Goal: Task Accomplishment & Management: Manage account settings

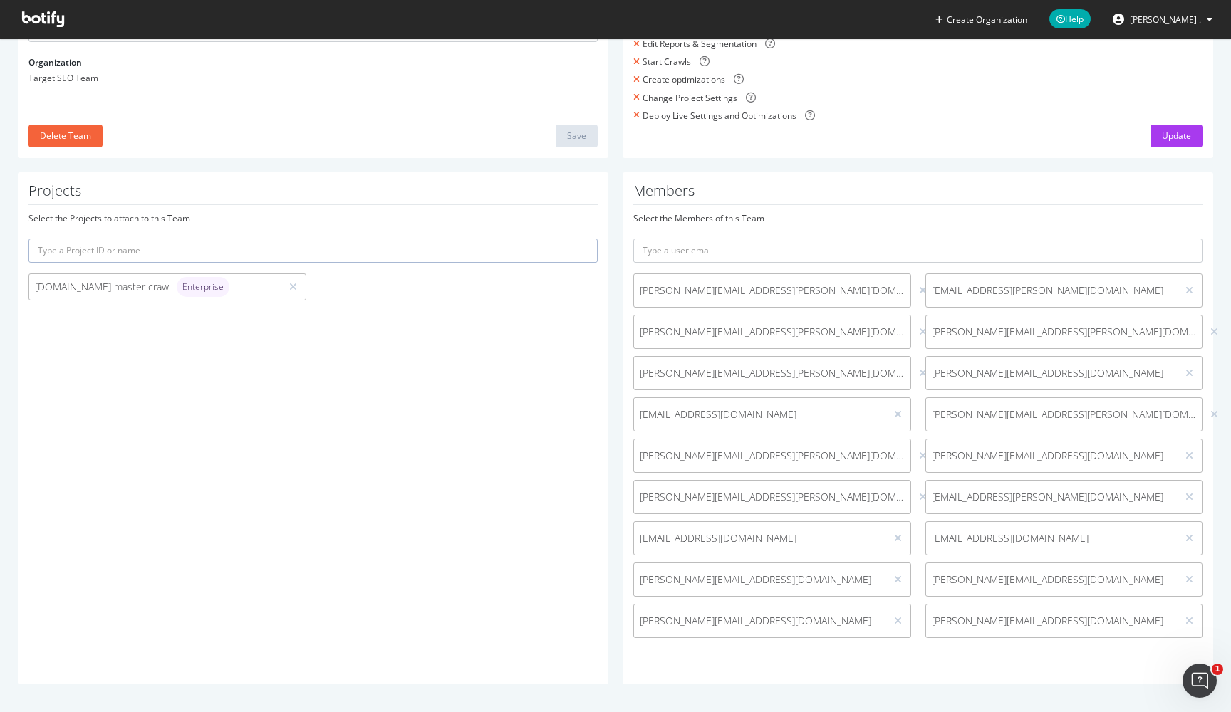
scroll to position [163, 0]
click at [916, 332] on div at bounding box center [923, 333] width 14 height 16
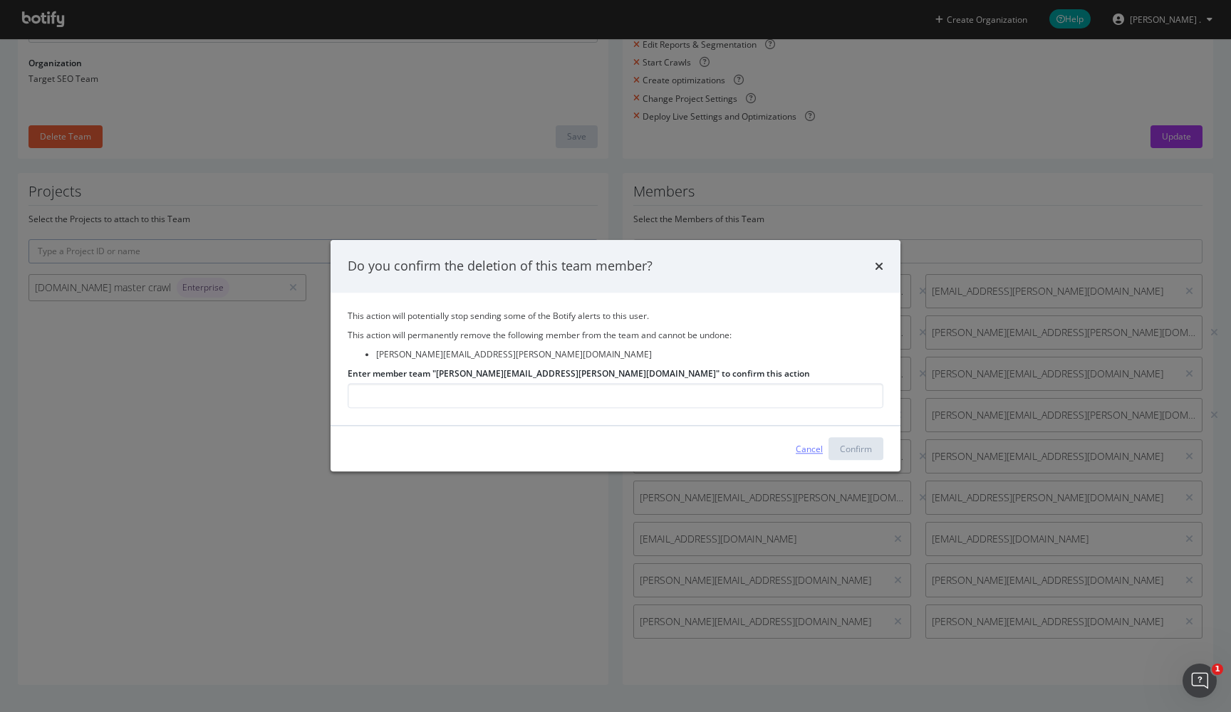
click at [815, 451] on div "Cancel" at bounding box center [808, 449] width 27 height 12
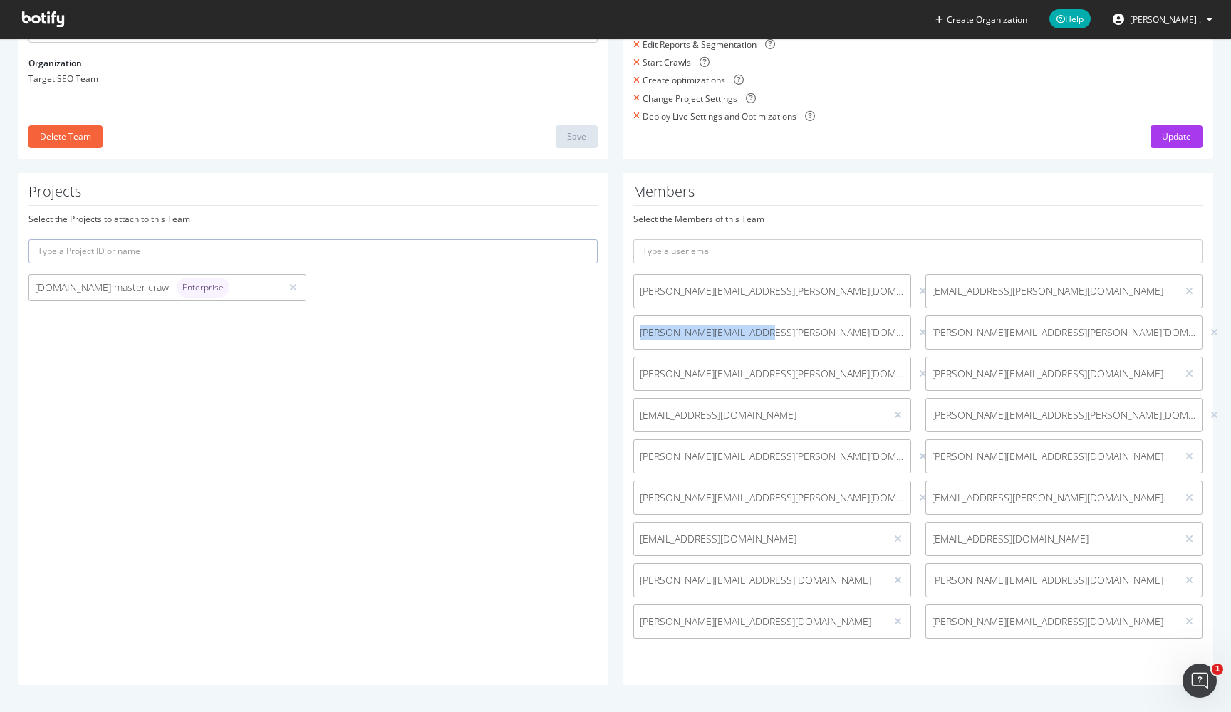
drag, startPoint x: 761, startPoint y: 331, endPoint x: 635, endPoint y: 328, distance: 125.4
click at [635, 328] on span "[PERSON_NAME][EMAIL_ADDRESS][PERSON_NAME][DOMAIN_NAME]" at bounding box center [772, 332] width 276 height 14
copy span "[PERSON_NAME][EMAIL_ADDRESS][PERSON_NAME][DOMAIN_NAME]"
click at [919, 330] on icon at bounding box center [923, 333] width 8 height 10
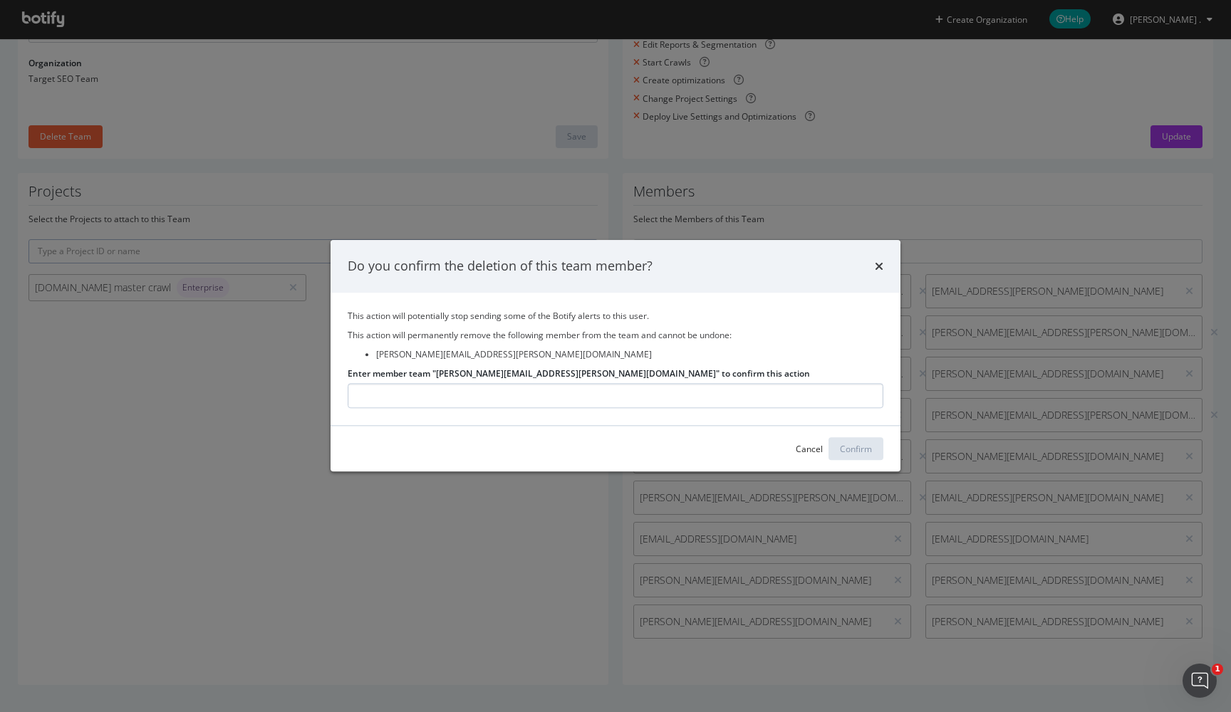
type input "[PERSON_NAME][EMAIL_ADDRESS][PERSON_NAME][DOMAIN_NAME]"
click at [862, 453] on div "Confirm" at bounding box center [856, 449] width 32 height 12
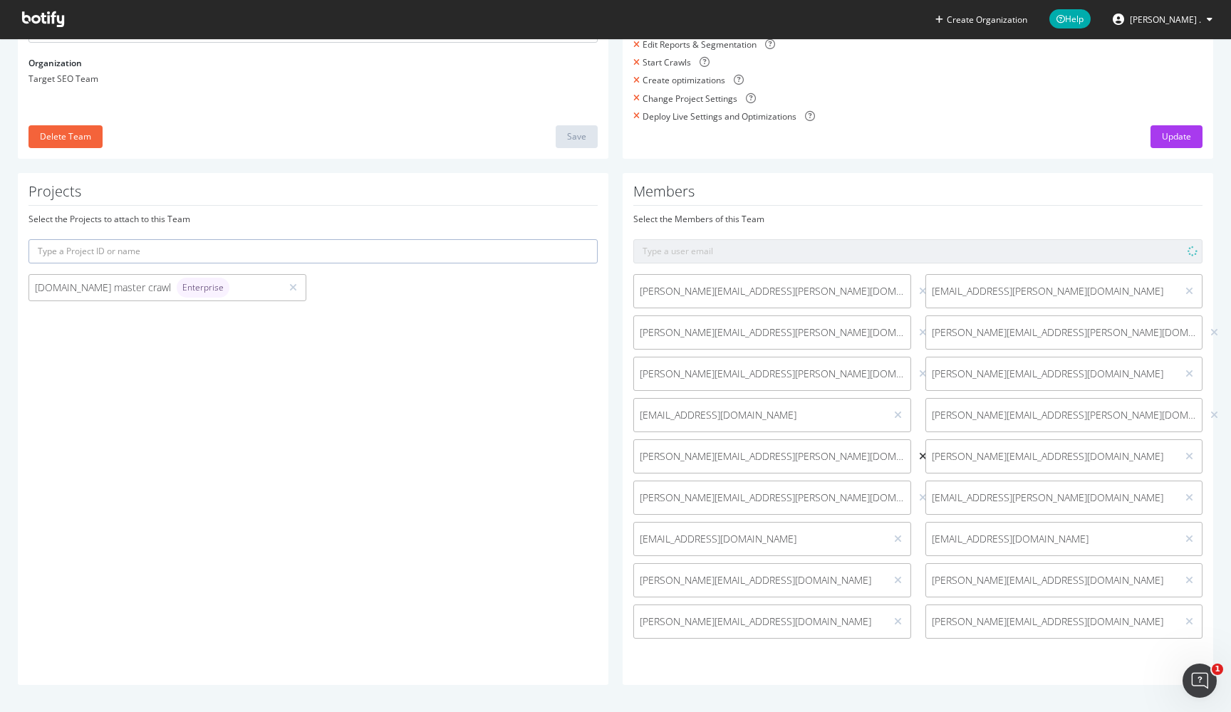
click at [919, 454] on icon at bounding box center [923, 457] width 8 height 10
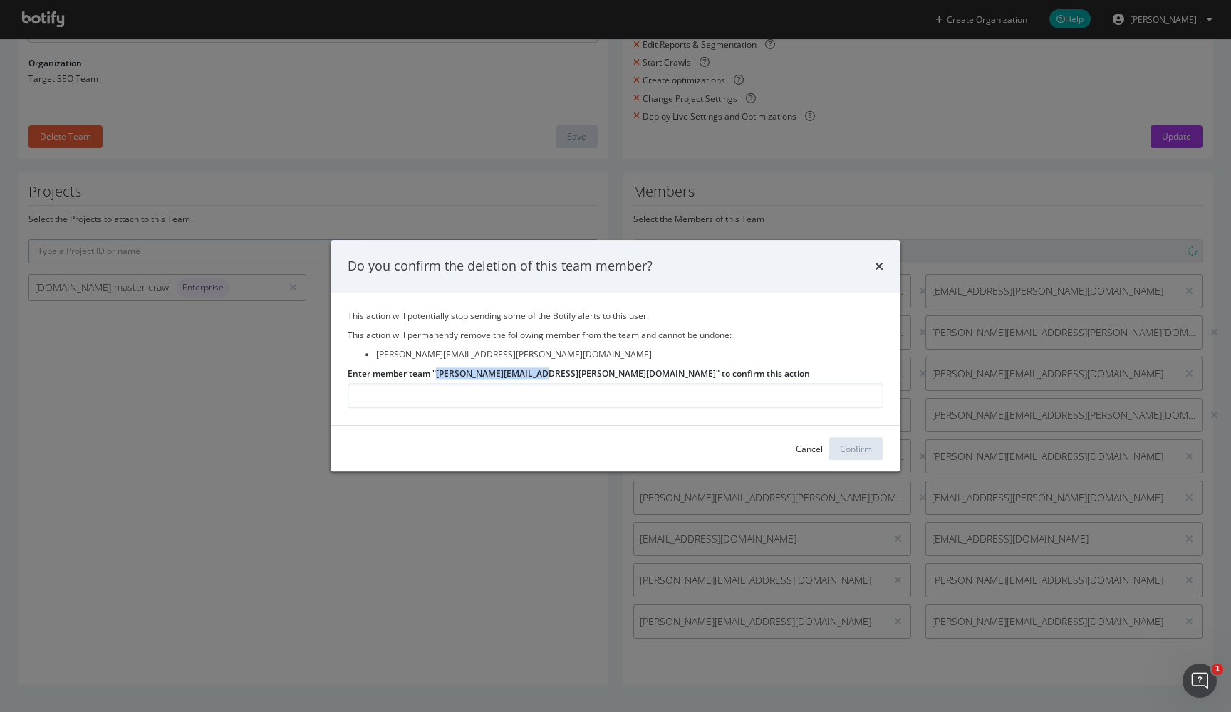
drag, startPoint x: 437, startPoint y: 374, endPoint x: 535, endPoint y: 375, distance: 97.6
copy label "[PERSON_NAME][EMAIL_ADDRESS][PERSON_NAME][DOMAIN_NAME]"
click at [526, 394] on input "Enter member team "nicole.chen@target.com" to confirm this action" at bounding box center [616, 396] width 536 height 25
paste input "[PERSON_NAME][EMAIL_ADDRESS][PERSON_NAME][DOMAIN_NAME]"
type input "[PERSON_NAME][EMAIL_ADDRESS][PERSON_NAME][DOMAIN_NAME]"
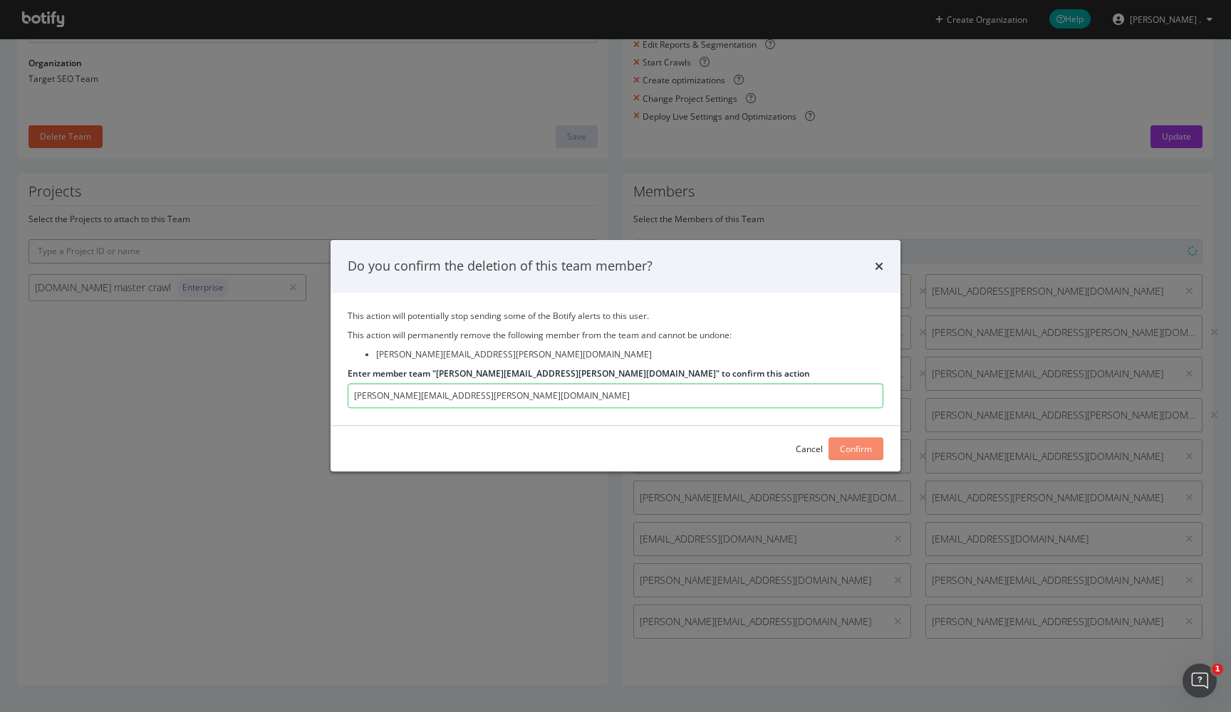
click at [863, 451] on div "Confirm" at bounding box center [856, 449] width 32 height 12
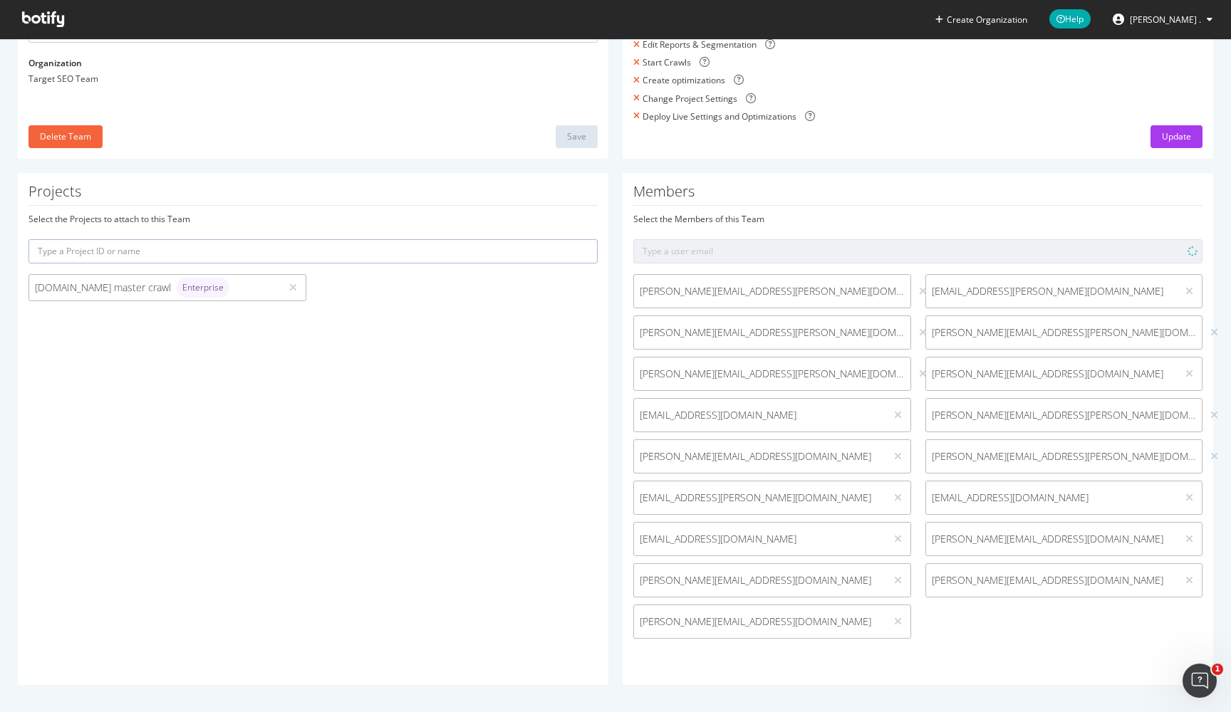
click at [973, 647] on div "Members Select the Members of this Team Vanessa.Benson@target.com Cara.Scott@ta…" at bounding box center [917, 429] width 590 height 512
click at [919, 330] on icon at bounding box center [923, 333] width 8 height 10
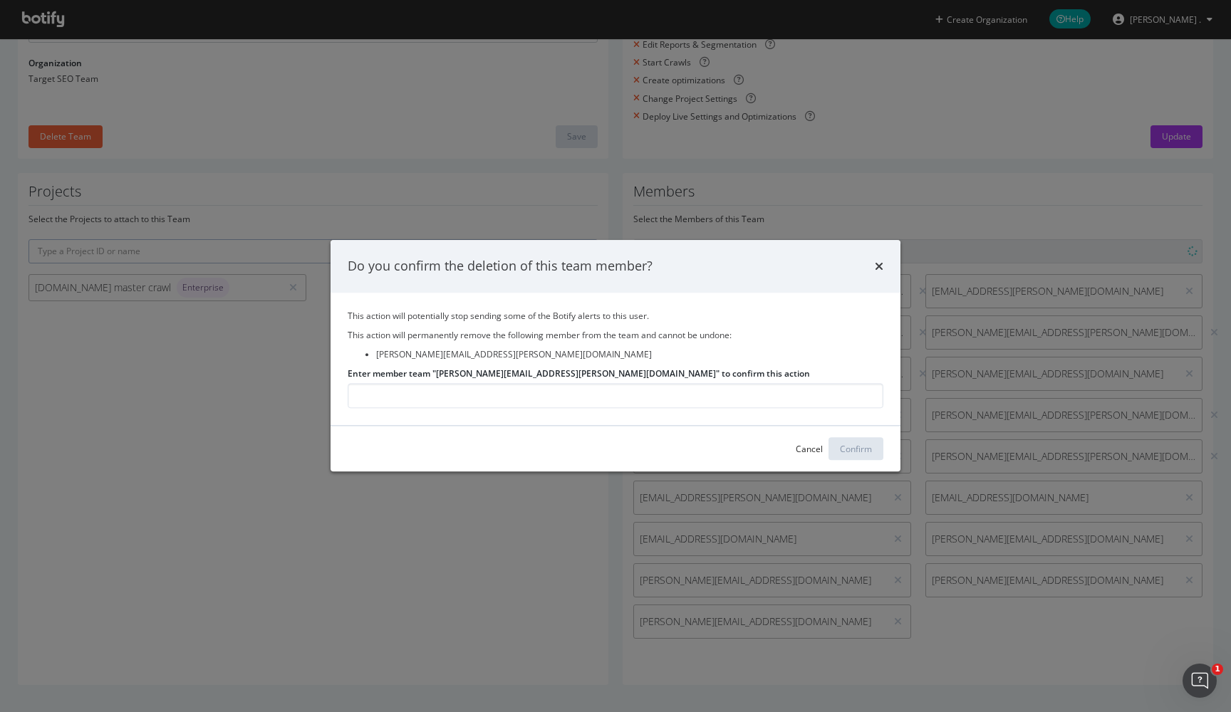
click at [437, 372] on label "Enter member team "Julia.Beckman@target.com" to confirm this action" at bounding box center [579, 373] width 462 height 12
click at [437, 384] on input "Enter member team "Julia.Beckman@target.com" to confirm this action" at bounding box center [616, 396] width 536 height 25
drag, startPoint x: 437, startPoint y: 372, endPoint x: 519, endPoint y: 377, distance: 82.0
click at [519, 377] on label "Enter member team "Julia.Beckman@target.com" to confirm this action" at bounding box center [579, 373] width 462 height 12
click at [519, 384] on input "Enter member team "Julia.Beckman@target.com" to confirm this action" at bounding box center [616, 396] width 536 height 25
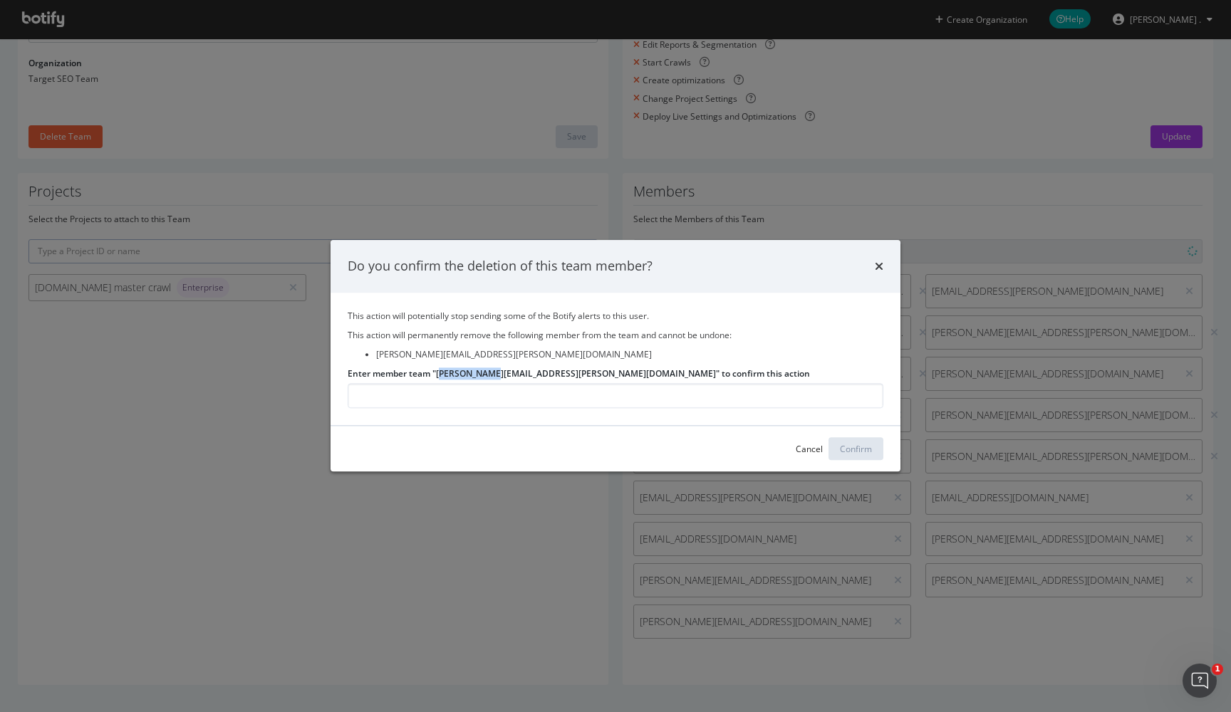
drag, startPoint x: 442, startPoint y: 374, endPoint x: 492, endPoint y: 375, distance: 50.6
click at [492, 375] on label "Enter member team "Julia.Beckman@target.com" to confirm this action" at bounding box center [579, 373] width 462 height 12
click at [492, 384] on input "Enter member team "Julia.Beckman@target.com" to confirm this action" at bounding box center [616, 396] width 536 height 25
drag, startPoint x: 375, startPoint y: 355, endPoint x: 489, endPoint y: 360, distance: 114.8
click at [489, 360] on ul "[PERSON_NAME][EMAIL_ADDRESS][PERSON_NAME][DOMAIN_NAME]" at bounding box center [616, 354] width 536 height 12
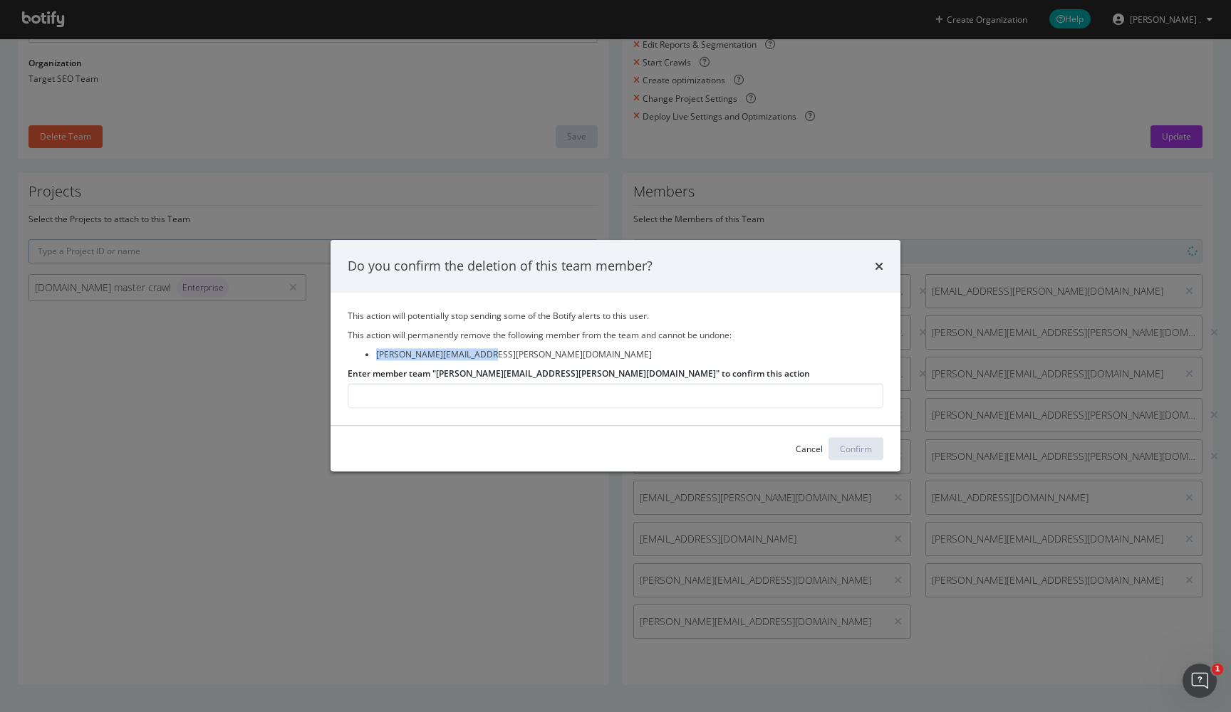
copy li "[PERSON_NAME][EMAIL_ADDRESS][PERSON_NAME][DOMAIN_NAME]"
click at [483, 402] on input "Enter member team "Julia.Beckman@target.com" to confirm this action" at bounding box center [616, 396] width 536 height 25
paste input "[PERSON_NAME][EMAIL_ADDRESS][PERSON_NAME][DOMAIN_NAME]"
type input "[PERSON_NAME][EMAIL_ADDRESS][PERSON_NAME][DOMAIN_NAME]"
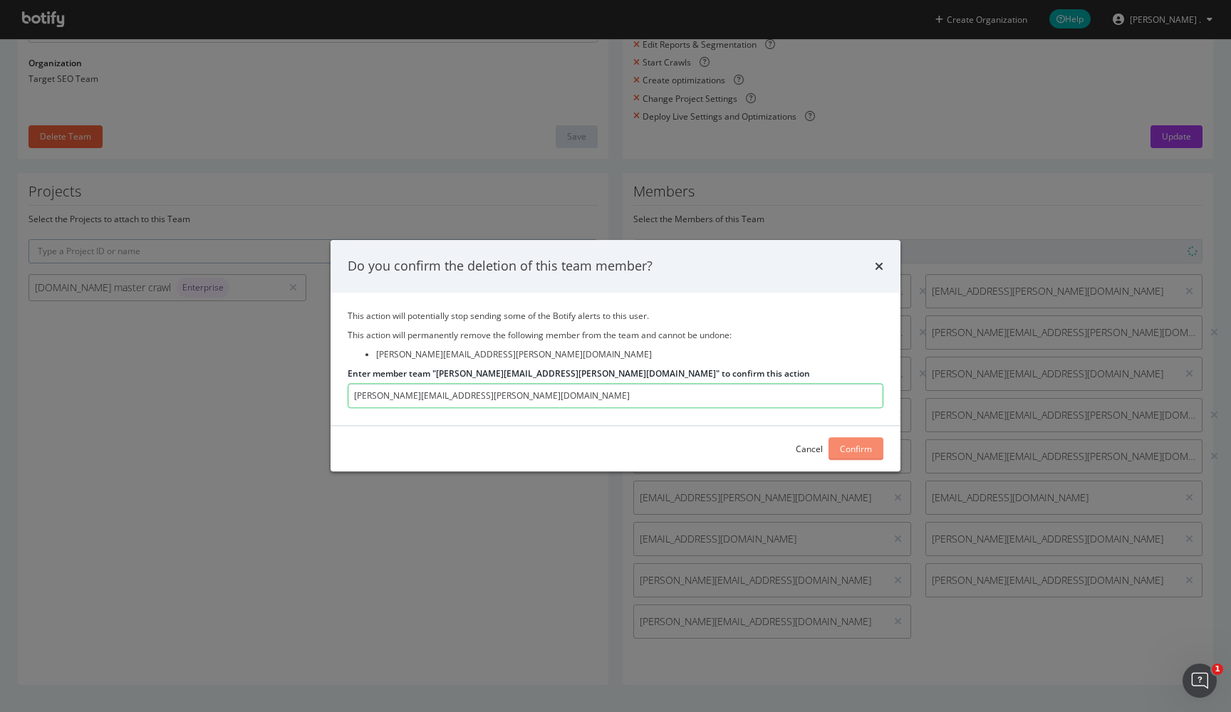
click at [857, 450] on div "Confirm" at bounding box center [856, 449] width 32 height 12
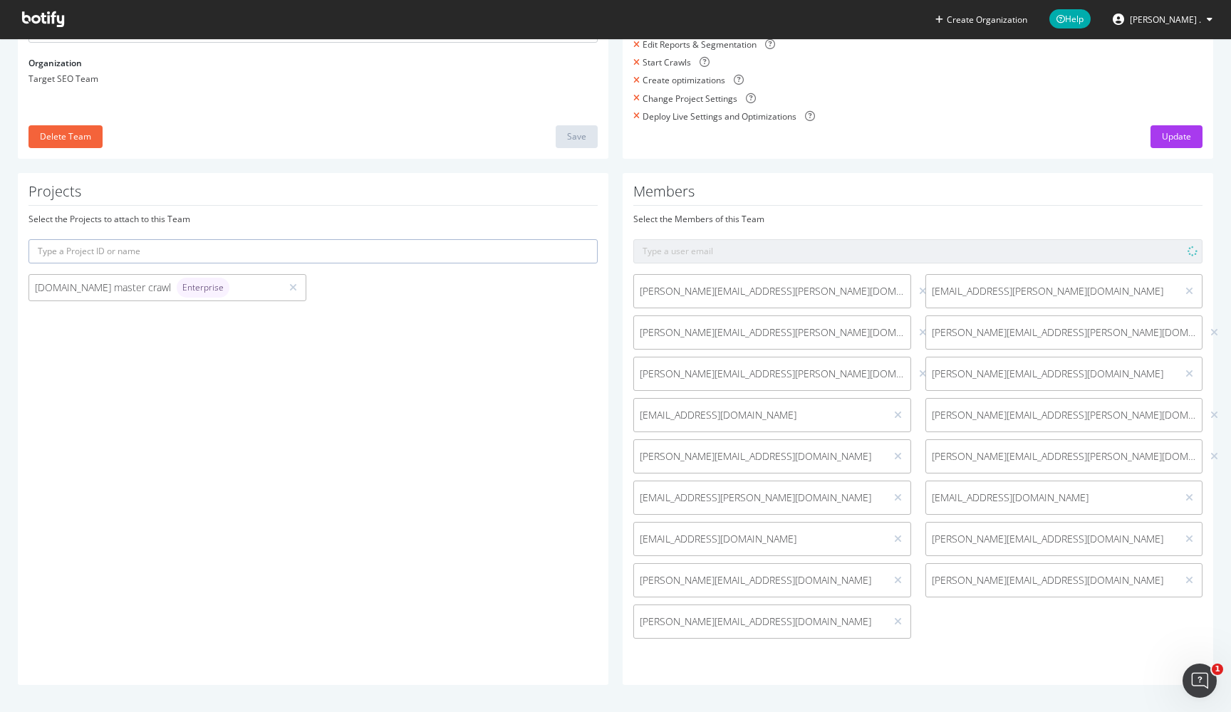
click at [983, 413] on span "[PERSON_NAME][EMAIL_ADDRESS][PERSON_NAME][DOMAIN_NAME]" at bounding box center [1063, 415] width 265 height 14
copy div "[PERSON_NAME][EMAIL_ADDRESS][PERSON_NAME][DOMAIN_NAME]"
click at [1207, 407] on div at bounding box center [1214, 415] width 14 height 16
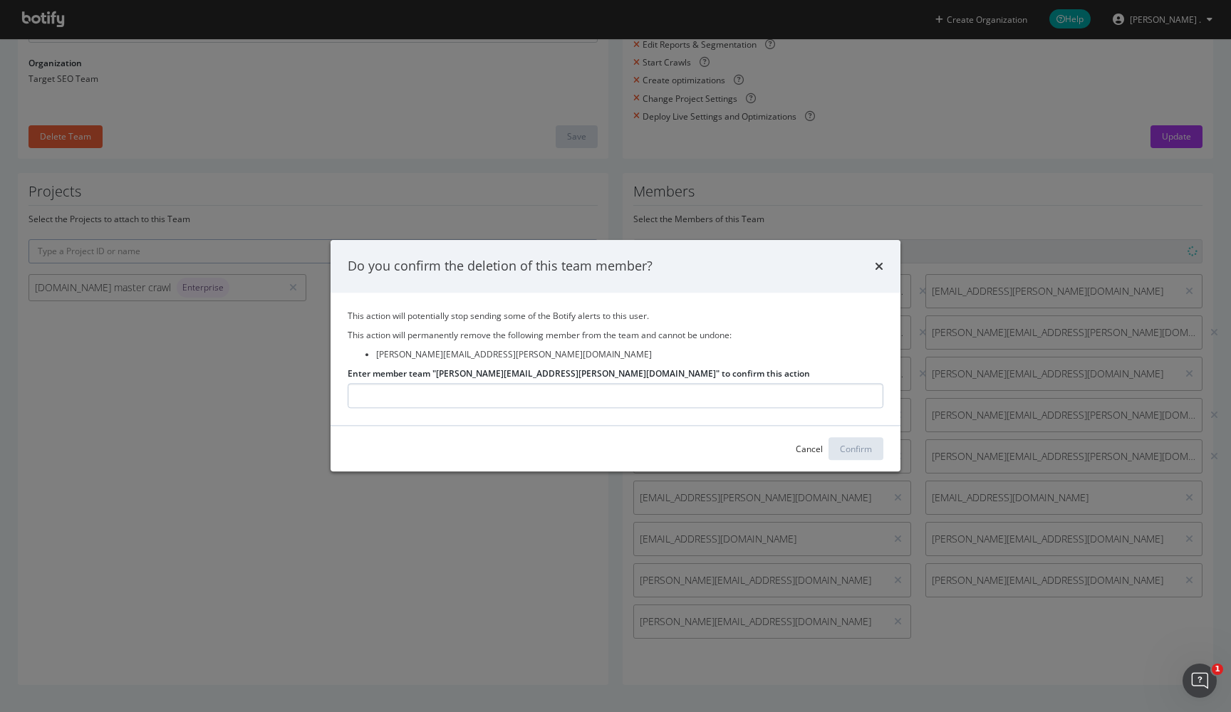
type input "[PERSON_NAME][EMAIL_ADDRESS][PERSON_NAME][DOMAIN_NAME]"
click at [845, 447] on div "Confirm" at bounding box center [856, 449] width 32 height 12
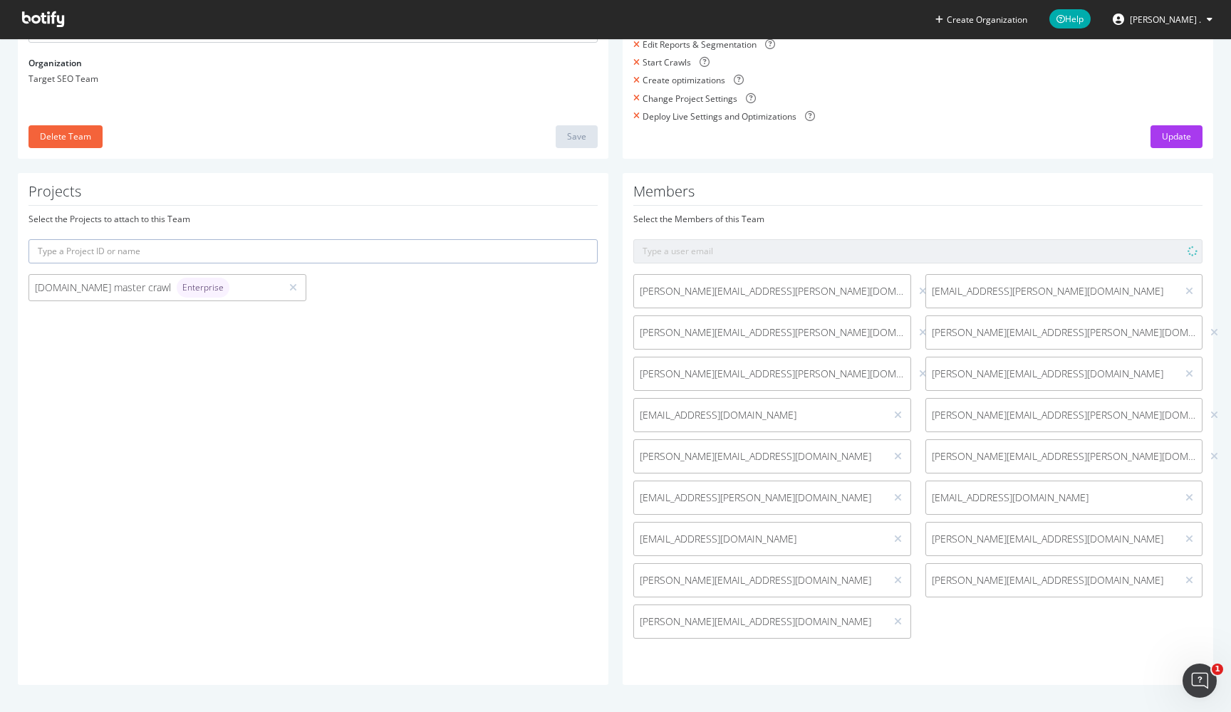
click at [986, 646] on div "Members Select the Members of this Team Vanessa.Benson@target.com Cara.Scott@ta…" at bounding box center [917, 429] width 590 height 512
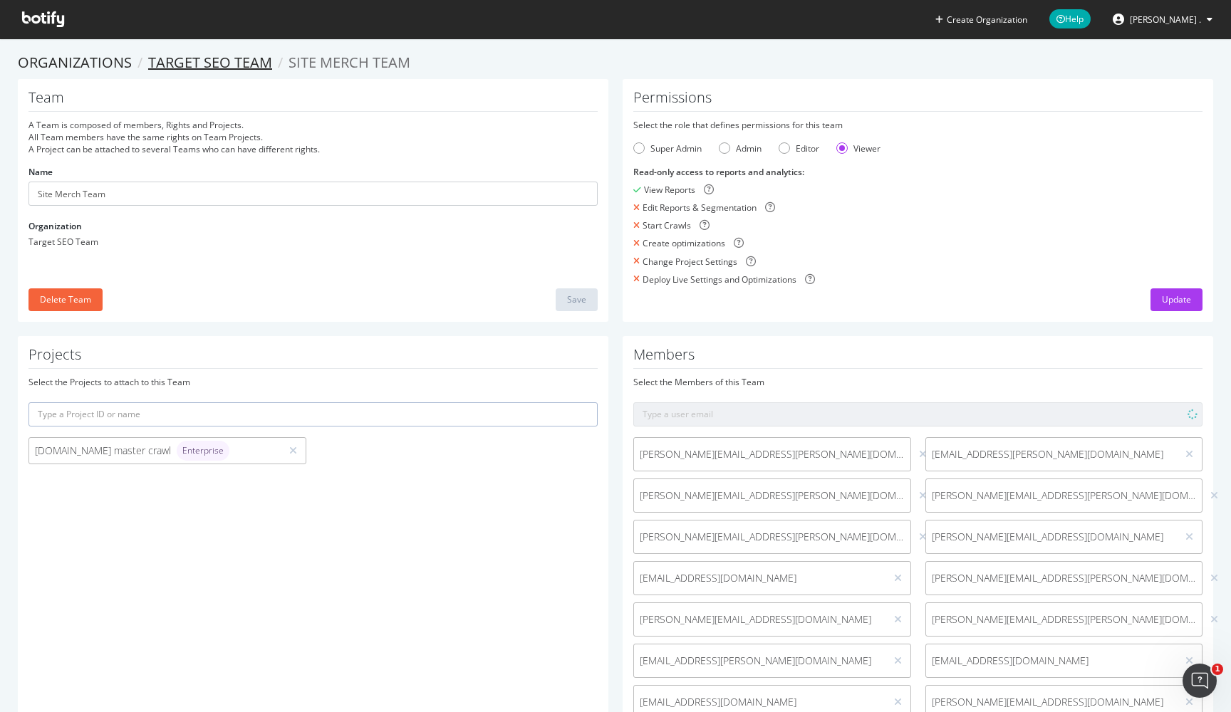
scroll to position [0, 0]
click at [219, 64] on link "Target SEO Team" at bounding box center [210, 62] width 124 height 19
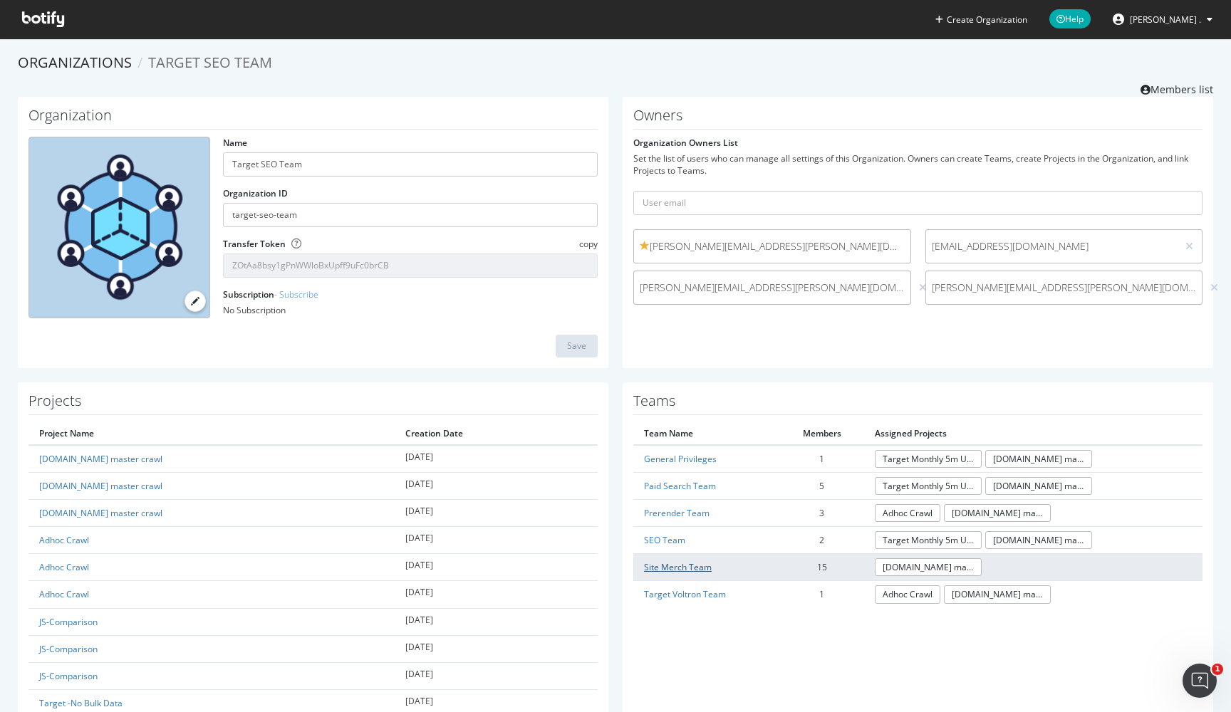
click at [691, 567] on link "Site Merch Team" at bounding box center [678, 567] width 68 height 12
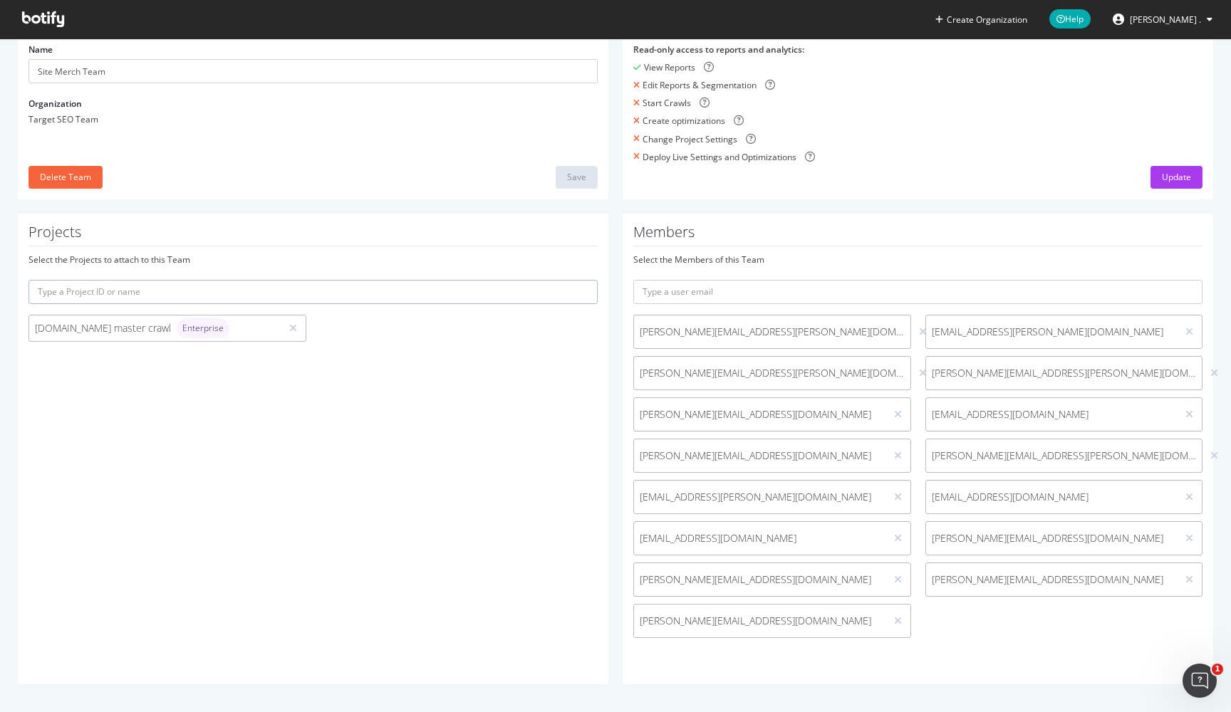
scroll to position [122, 0]
click at [787, 291] on input "text" at bounding box center [917, 293] width 569 height 24
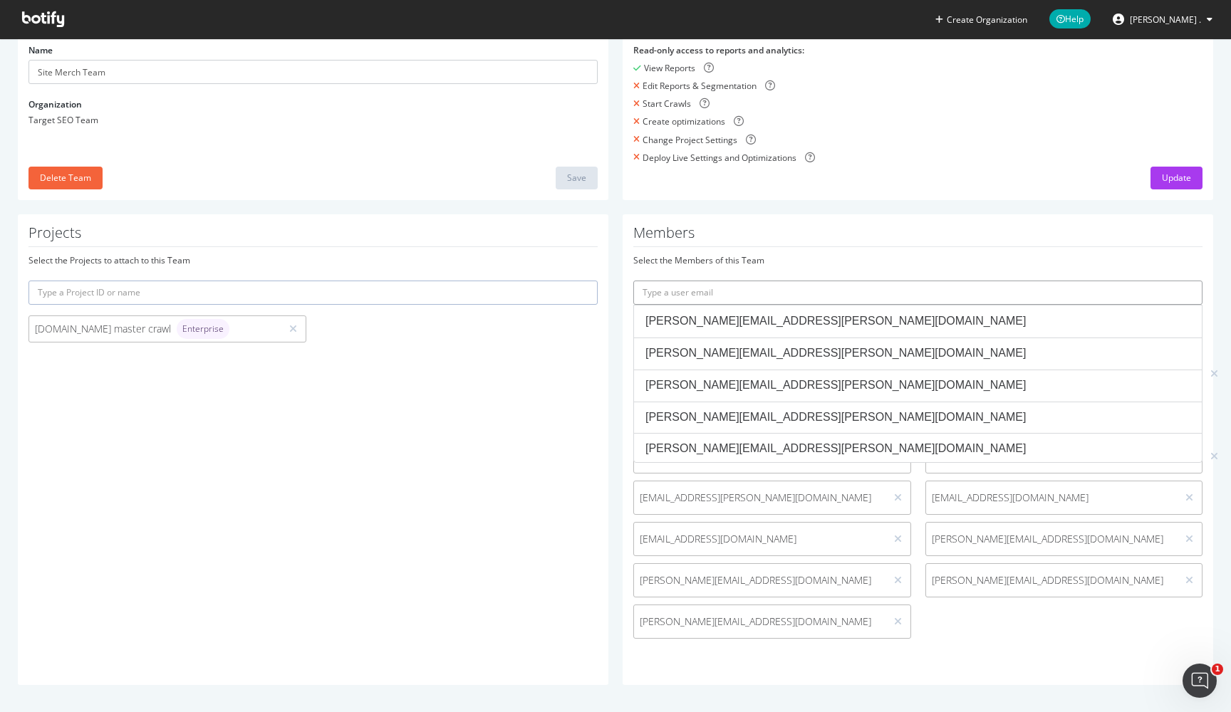
paste input "[PERSON_NAME][EMAIL_ADDRESS][PERSON_NAME][DOMAIN_NAME]"
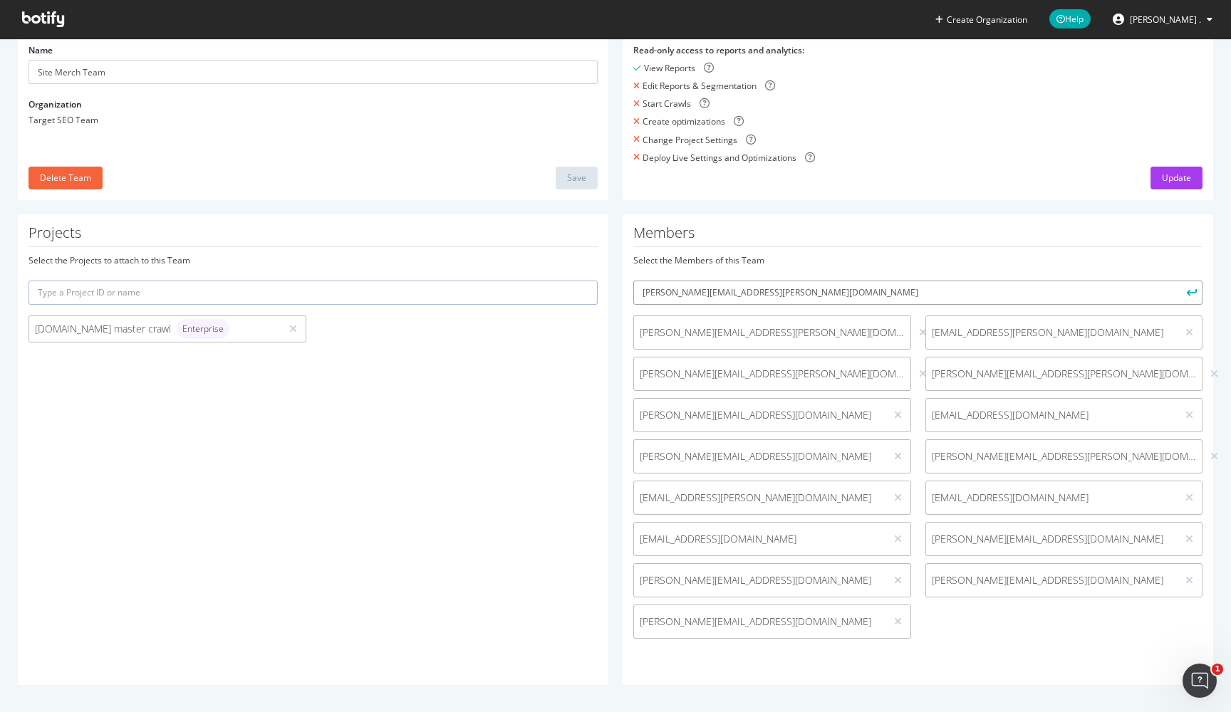
type input "[PERSON_NAME][EMAIL_ADDRESS][PERSON_NAME][DOMAIN_NAME]"
click at [1191, 291] on icon "submit" at bounding box center [1191, 292] width 10 height 8
click at [694, 285] on input "text" at bounding box center [917, 293] width 569 height 24
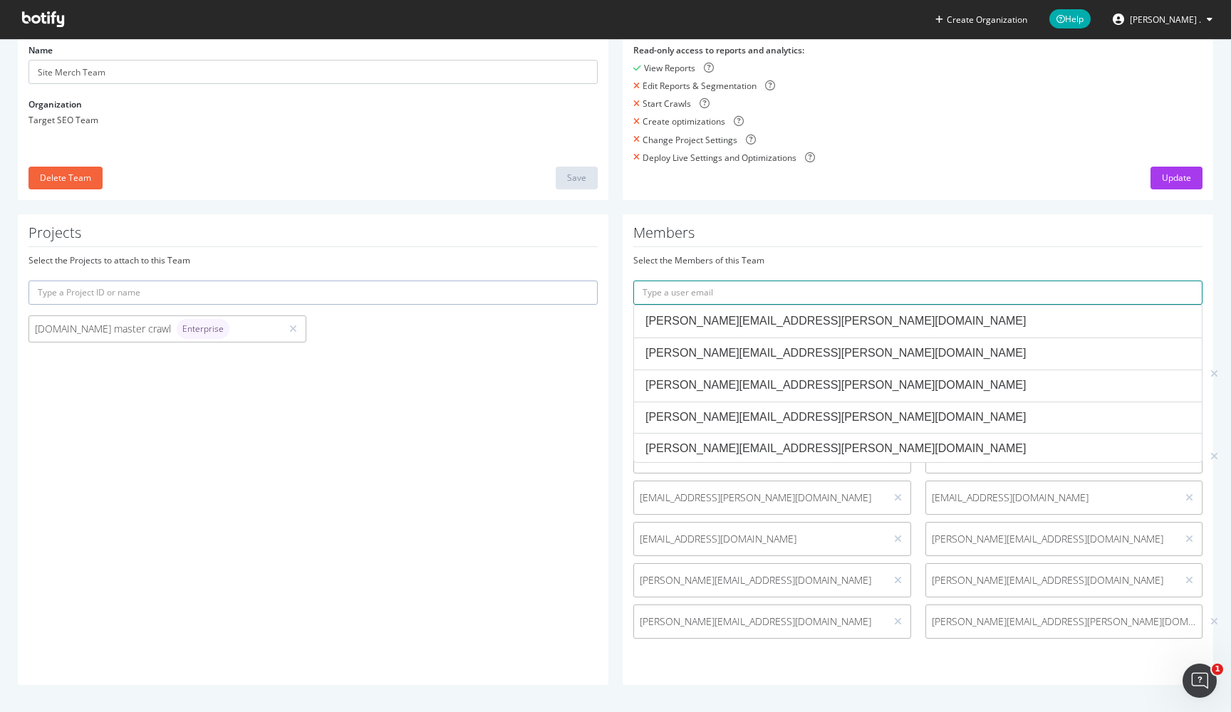
paste input "julia.beckman@target.com"
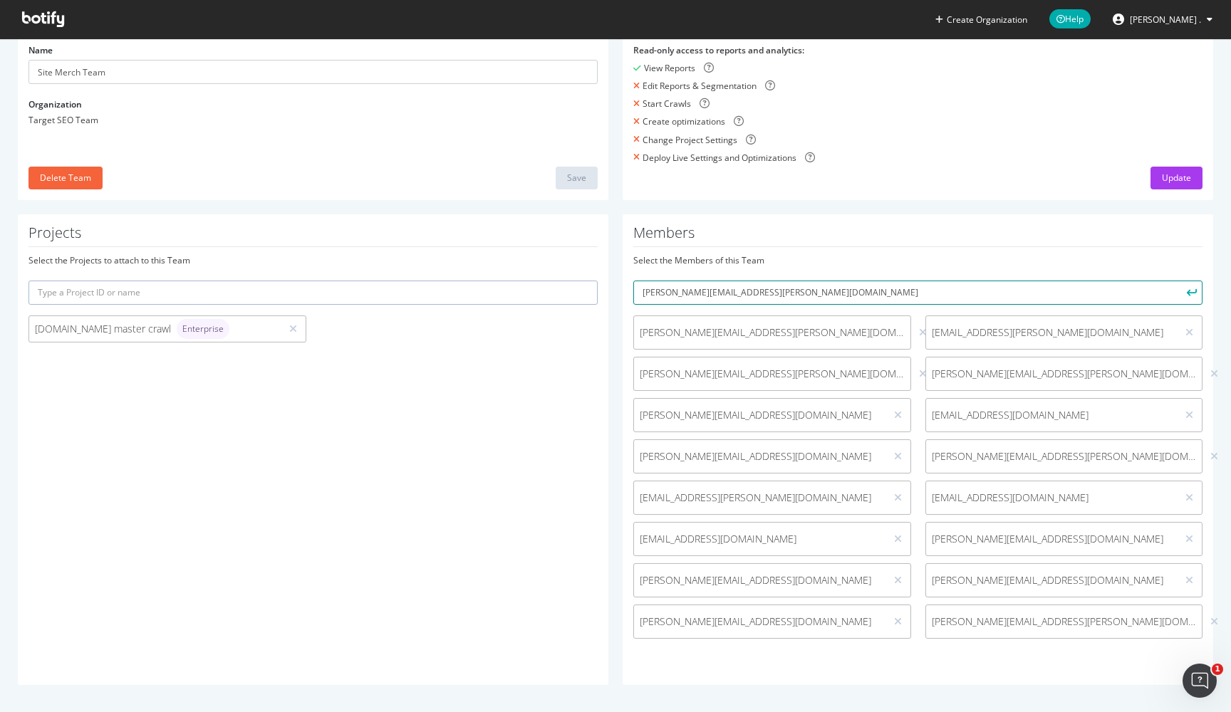
type input "julia.beckman@target.com"
click at [1190, 291] on button "submit" at bounding box center [1190, 293] width 24 height 24
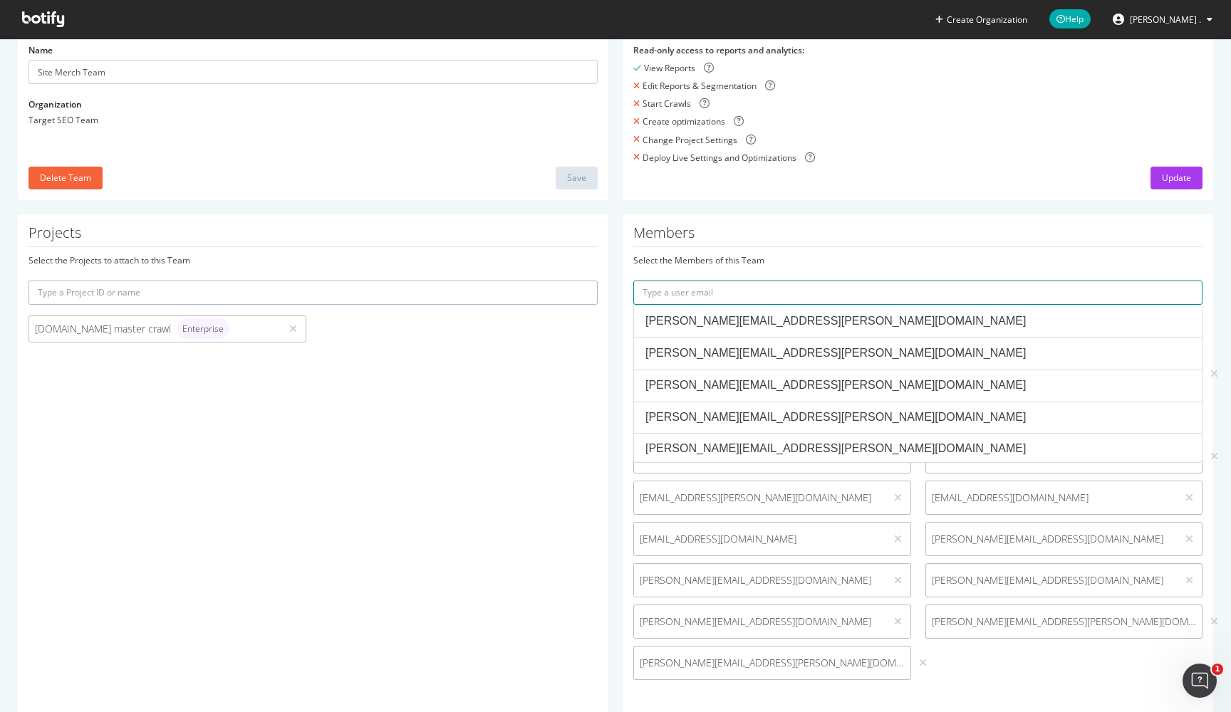
click at [777, 302] on input "text" at bounding box center [917, 293] width 569 height 24
paste input "[PERSON_NAME][EMAIL_ADDRESS][PERSON_NAME][DOMAIN_NAME]"
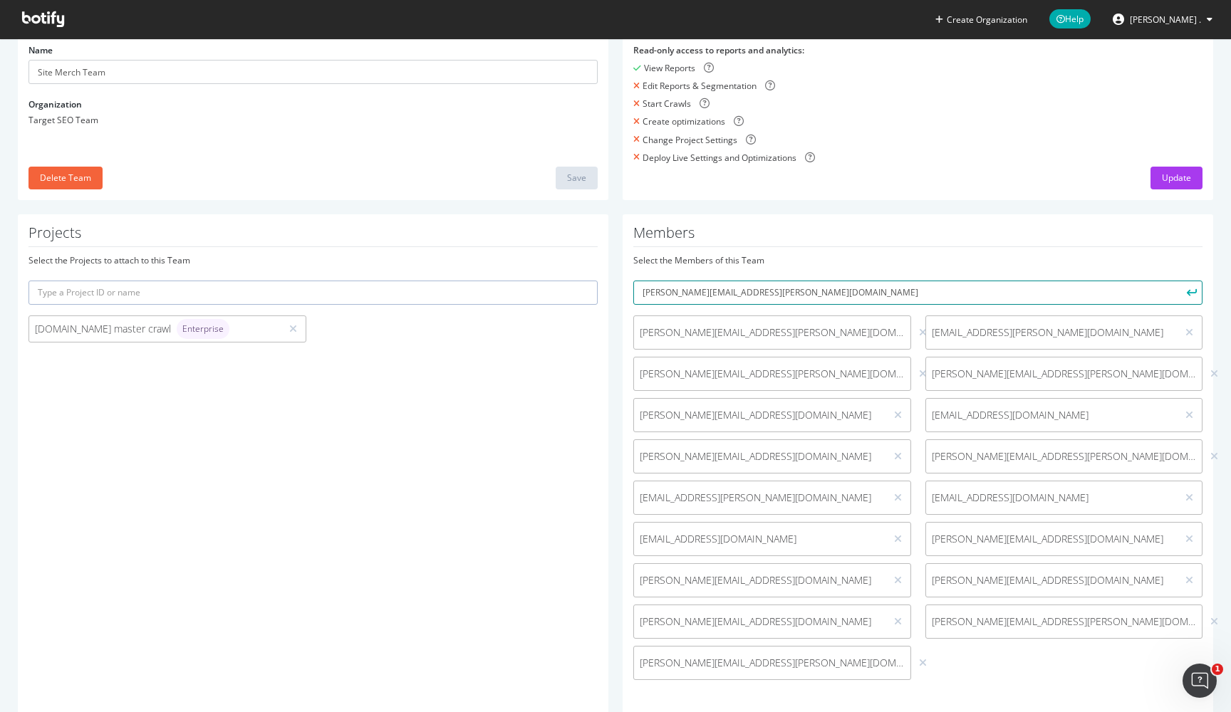
type input "[PERSON_NAME][EMAIL_ADDRESS][PERSON_NAME][DOMAIN_NAME]"
click at [1190, 291] on button "submit" at bounding box center [1190, 293] width 24 height 24
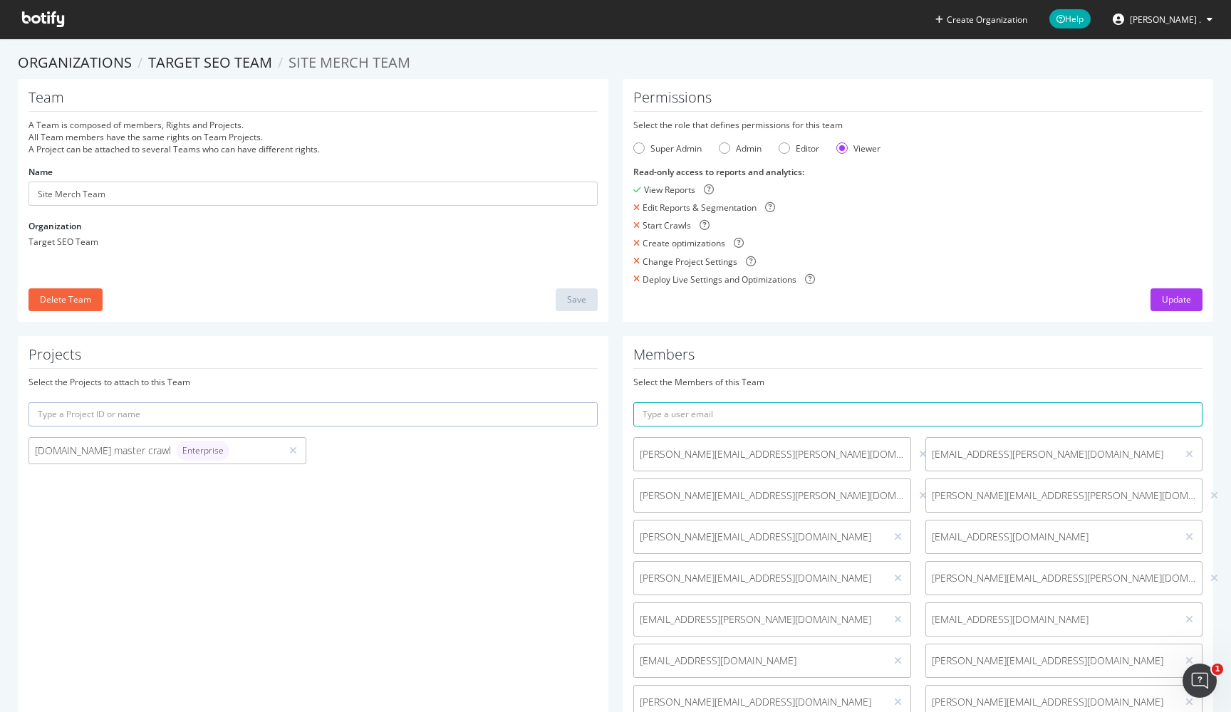
scroll to position [0, 0]
click at [214, 63] on link "Target SEO Team" at bounding box center [210, 62] width 124 height 19
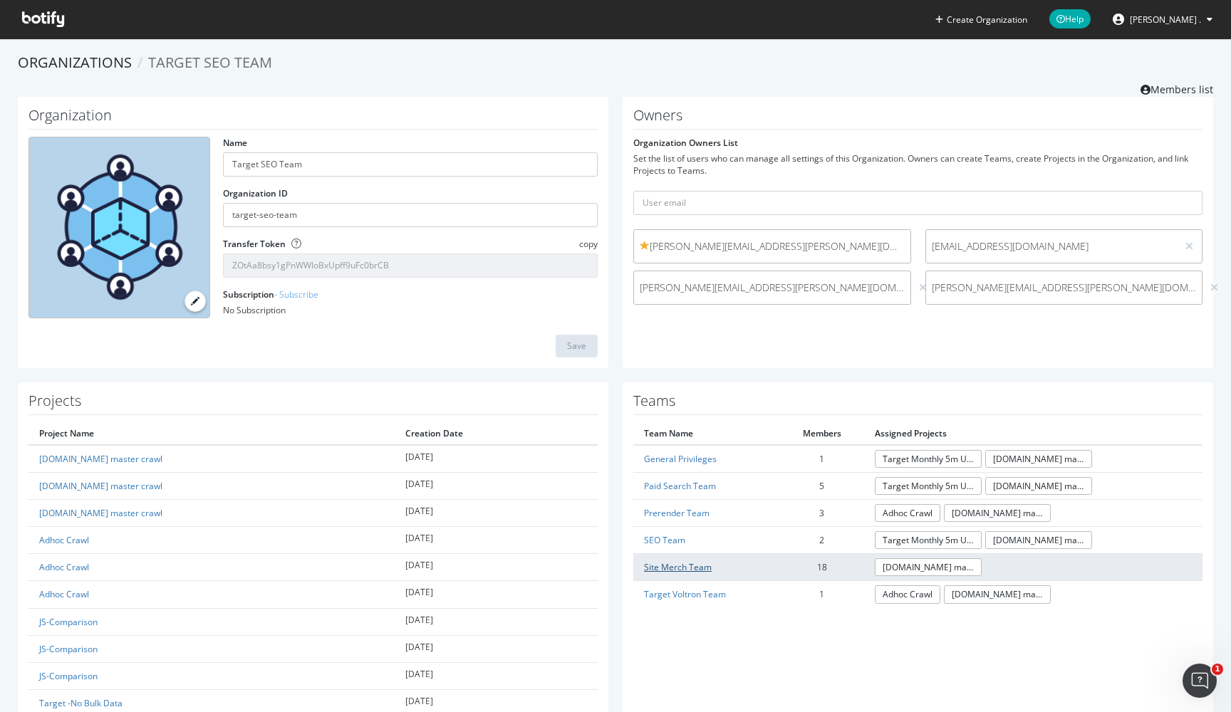
click at [691, 565] on link "Site Merch Team" at bounding box center [678, 567] width 68 height 12
